Goal: Check status: Check status

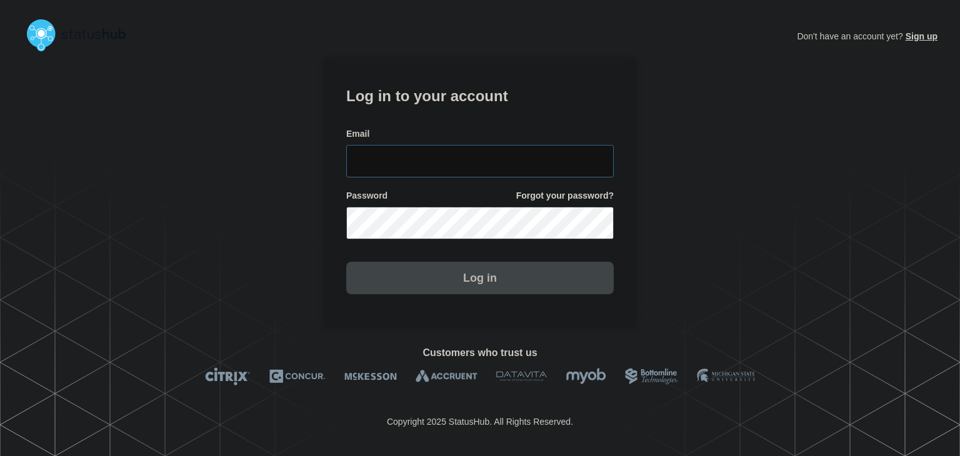
type input "amanda.mckeehan@conexon.us"
click at [422, 278] on button "Log in" at bounding box center [479, 278] width 267 height 32
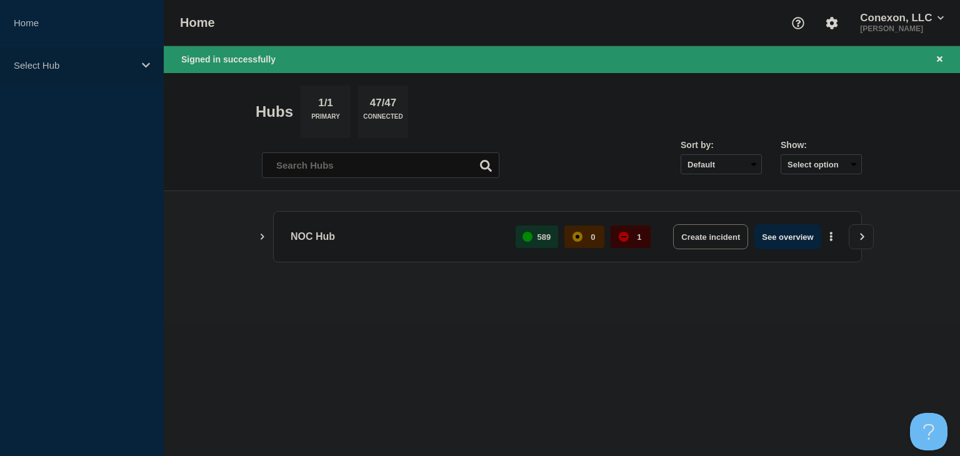
click at [74, 54] on div "Select Hub" at bounding box center [82, 65] width 164 height 38
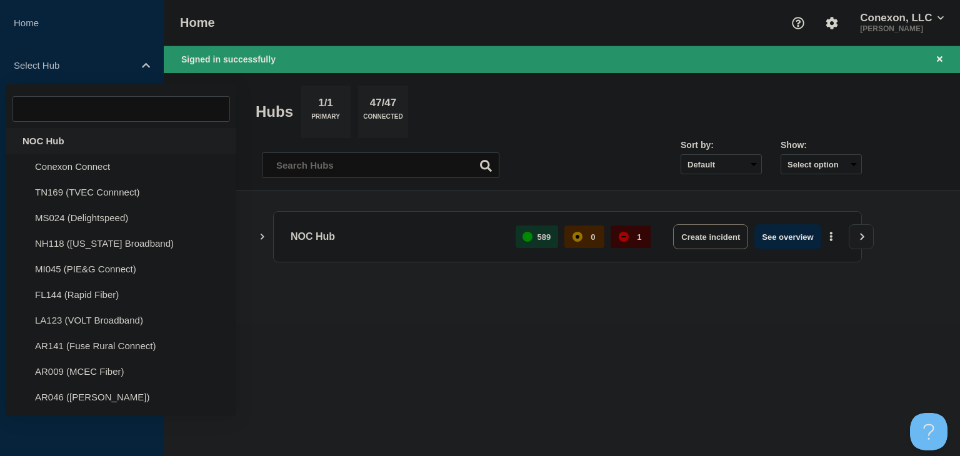
click at [80, 148] on div "NOC Hub" at bounding box center [121, 141] width 230 height 26
